Goal: Task Accomplishment & Management: Use online tool/utility

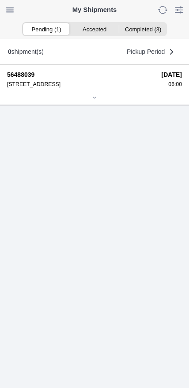
click at [95, 100] on icon at bounding box center [94, 97] width 5 height 5
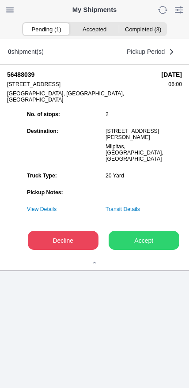
click at [0, 0] on slot "Accept" at bounding box center [0, 0] width 0 height 0
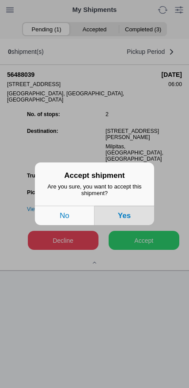
click at [140, 220] on button "Yes" at bounding box center [125, 215] width 60 height 19
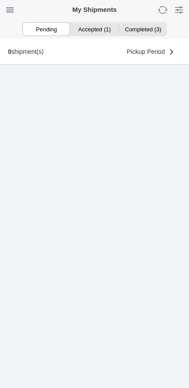
click at [97, 32] on ion-segment-button "Accepted (1)" at bounding box center [94, 29] width 48 height 12
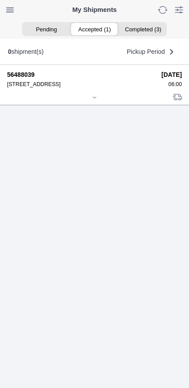
click at [91, 102] on div at bounding box center [94, 98] width 175 height 7
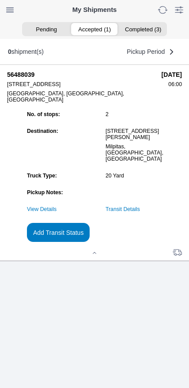
click at [0, 0] on slot "Add Transit Status" at bounding box center [0, 0] width 0 height 0
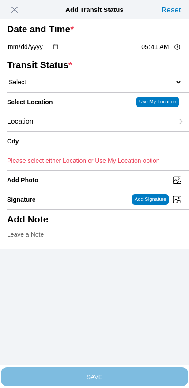
click at [146, 52] on input "05:41" at bounding box center [161, 46] width 42 height 9
type input "06:00"
click at [73, 86] on select "Select Arrive at Drop Off Arrive at Pickup Break Start Break Stop Depart Drop O…" at bounding box center [94, 82] width 175 height 8
select select "ARVPULOC"
click at [72, 131] on div "Location" at bounding box center [90, 121] width 167 height 19
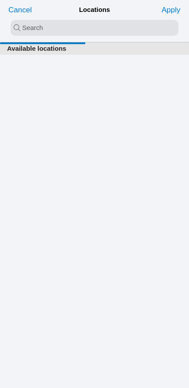
click at [80, 31] on input "search text" at bounding box center [95, 28] width 168 height 16
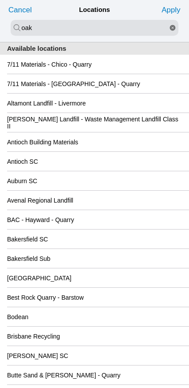
type input "oak"
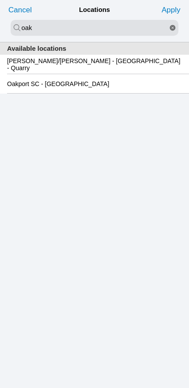
click at [80, 93] on div "Oakport SC - [GEOGRAPHIC_DATA]" at bounding box center [94, 83] width 175 height 19
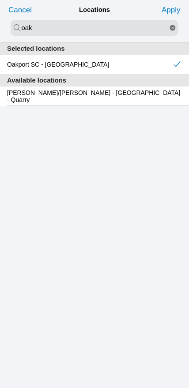
click at [0, 0] on slot "Apply" at bounding box center [0, 0] width 0 height 0
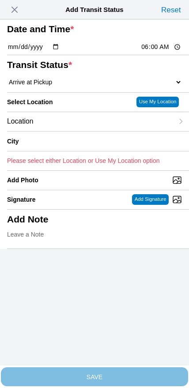
type input "[GEOGRAPHIC_DATA]"
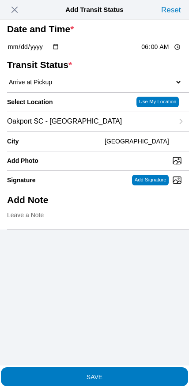
click at [114, 374] on span "SAVE" at bounding box center [94, 377] width 175 height 6
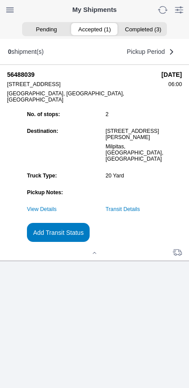
click at [5, 261] on div "56488039 [STREET_ADDRESS] [DATE] 06:00 No. of stops: 2 Destination: [STREET_ADD…" at bounding box center [94, 163] width 189 height 197
